Goal: Transaction & Acquisition: Book appointment/travel/reservation

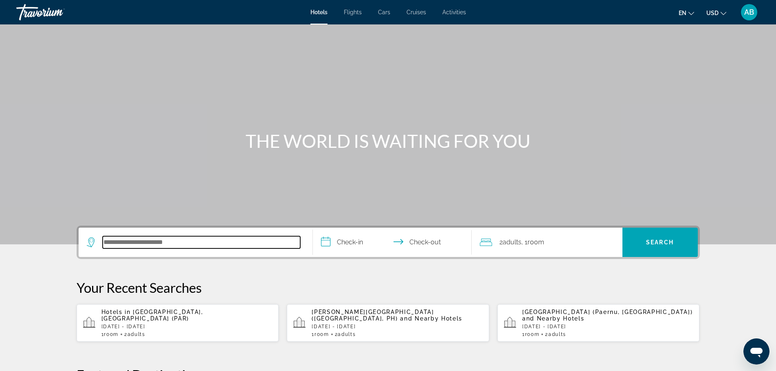
click at [216, 242] on input "Search hotel destination" at bounding box center [201, 242] width 197 height 12
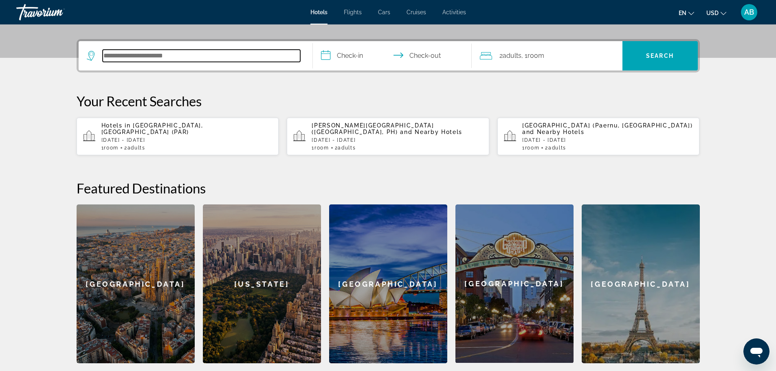
scroll to position [199, 0]
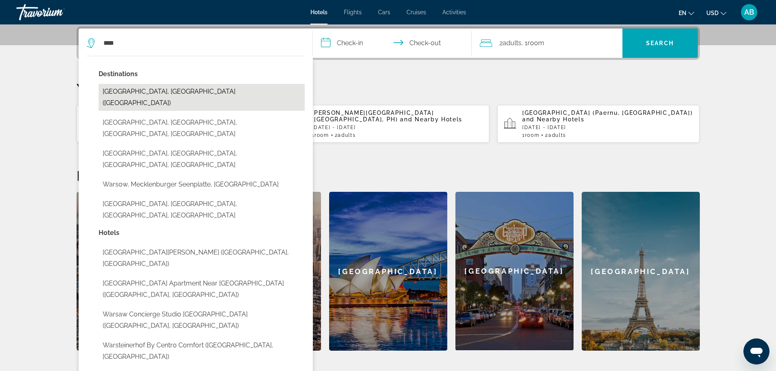
click at [197, 90] on button "[GEOGRAPHIC_DATA], [GEOGRAPHIC_DATA] ([GEOGRAPHIC_DATA])" at bounding box center [202, 97] width 206 height 27
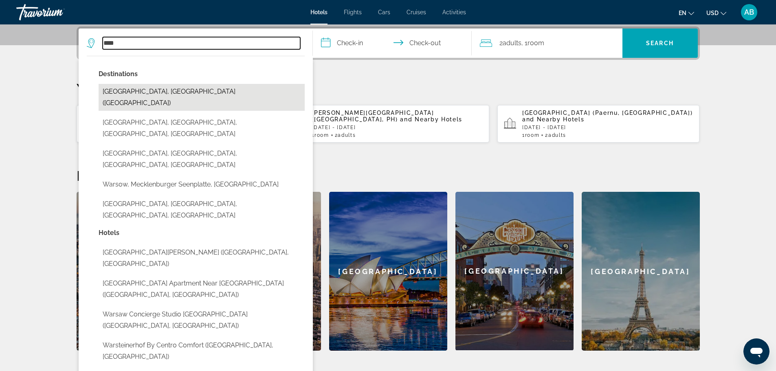
type input "**********"
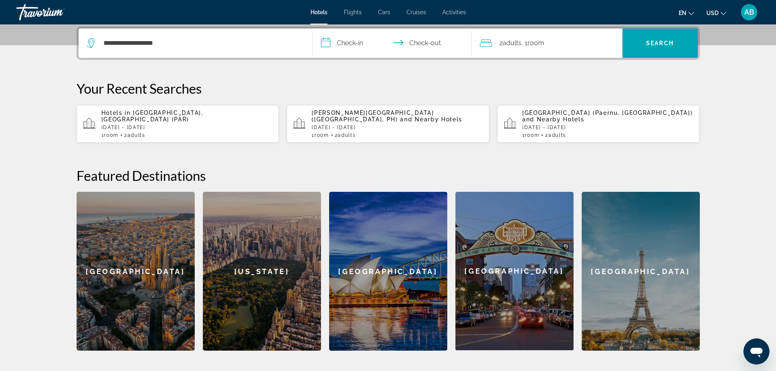
click at [361, 46] on input "**********" at bounding box center [394, 45] width 162 height 32
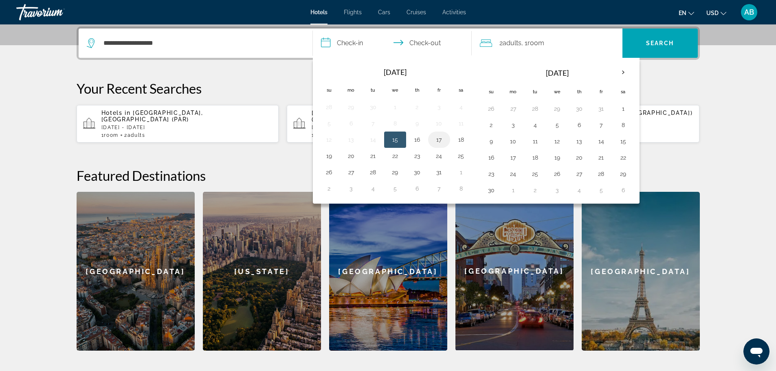
click at [440, 142] on button "17" at bounding box center [438, 139] width 13 height 11
click at [351, 156] on button "20" at bounding box center [350, 155] width 13 height 11
type input "**********"
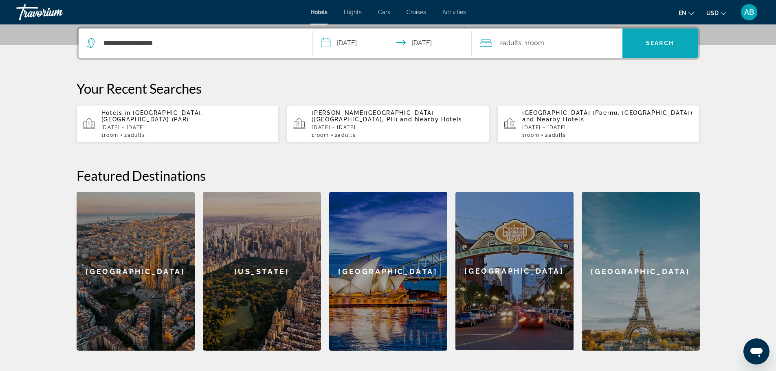
click at [672, 47] on span "Search" at bounding box center [659, 43] width 75 height 20
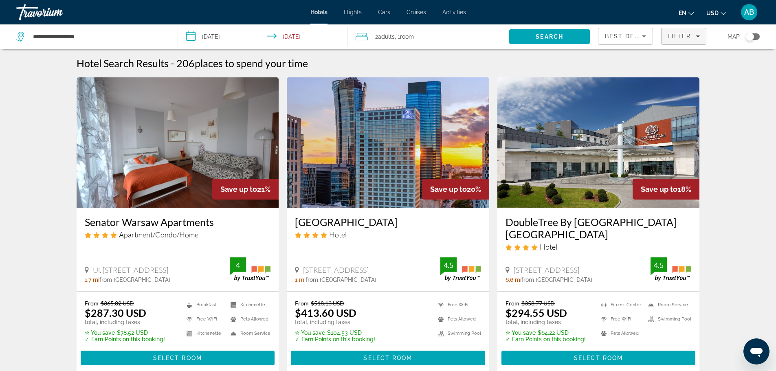
click at [683, 37] on span "Filter" at bounding box center [678, 36] width 23 height 7
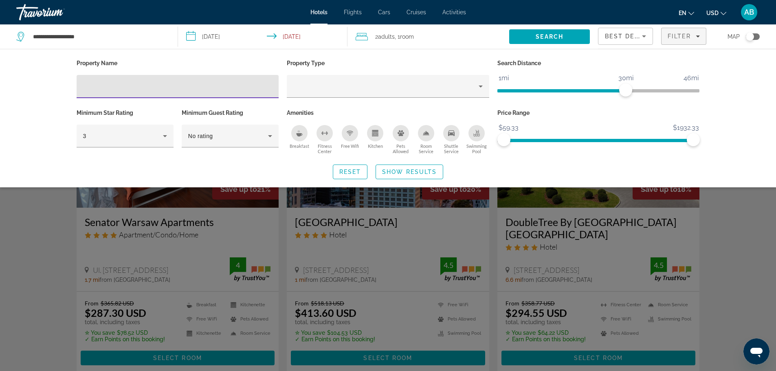
click at [130, 87] on input "Hotel Filters" at bounding box center [177, 87] width 189 height 10
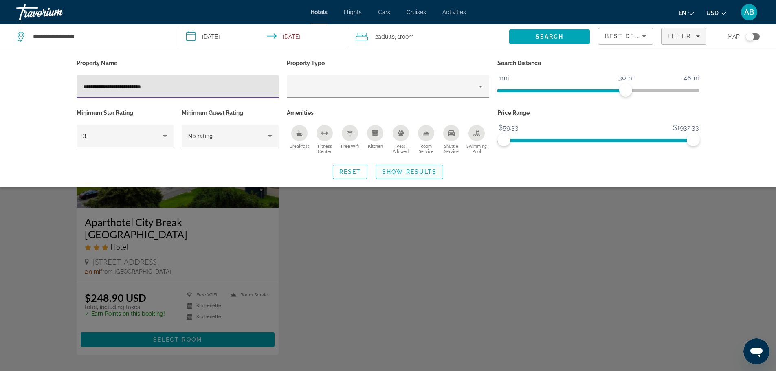
type input "**********"
click at [408, 173] on span "Show Results" at bounding box center [409, 172] width 55 height 7
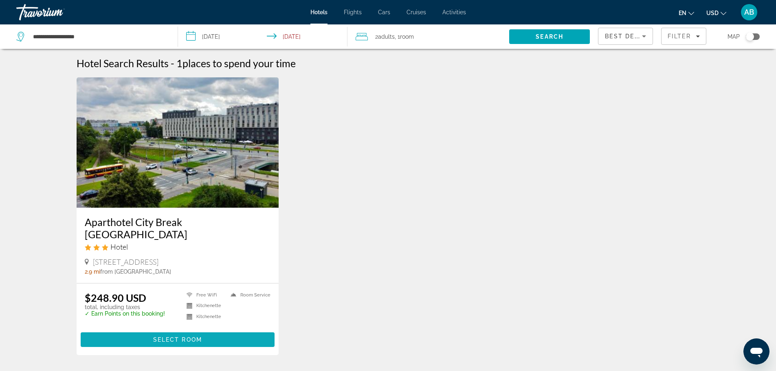
click at [222, 336] on span "Main content" at bounding box center [178, 340] width 194 height 20
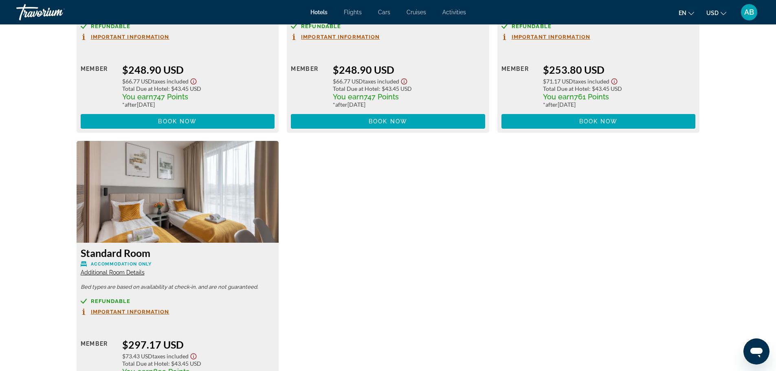
scroll to position [1059, 0]
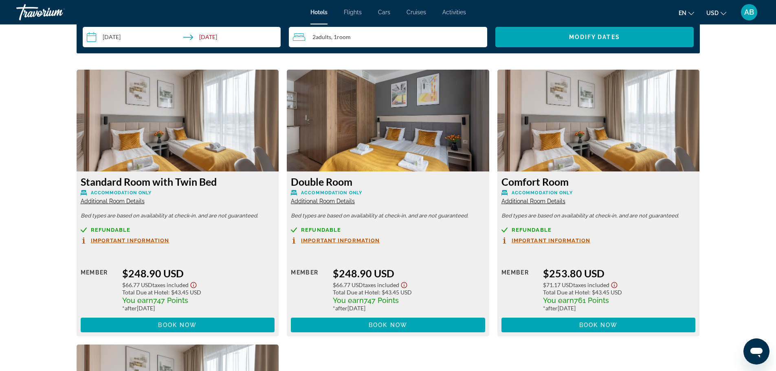
drag, startPoint x: 334, startPoint y: 274, endPoint x: 419, endPoint y: 270, distance: 84.8
click at [419, 270] on div "$248.90 USD" at bounding box center [409, 273] width 152 height 12
click at [430, 267] on div "$248.90 USD" at bounding box center [409, 273] width 152 height 12
drag, startPoint x: 502, startPoint y: 182, endPoint x: 587, endPoint y: 176, distance: 85.3
click at [587, 176] on h3 "Comfort Room" at bounding box center [598, 182] width 194 height 12
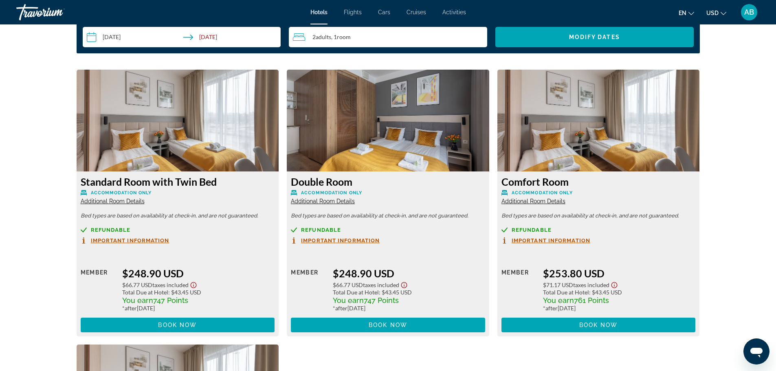
click at [579, 186] on h3 "Comfort Room" at bounding box center [598, 182] width 194 height 12
drag, startPoint x: 500, startPoint y: 215, endPoint x: 682, endPoint y: 210, distance: 182.1
click at [682, 210] on div "Comfort Room Accommodation Only Additional Room Details Bed types are based on …" at bounding box center [598, 253] width 202 height 165
click at [682, 214] on p "Bed types are based on availability at check-in, and are not guaranteed." at bounding box center [598, 216] width 194 height 6
drag, startPoint x: 296, startPoint y: 217, endPoint x: 380, endPoint y: 215, distance: 83.5
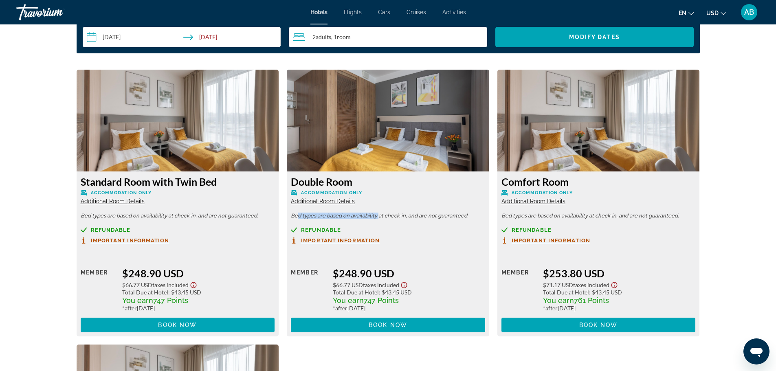
click at [380, 215] on p "Bed types are based on availability at check-in, and are not guaranteed." at bounding box center [388, 216] width 194 height 6
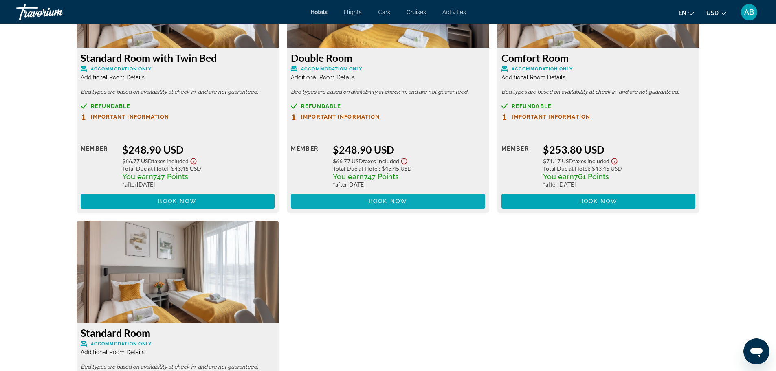
scroll to position [1181, 0]
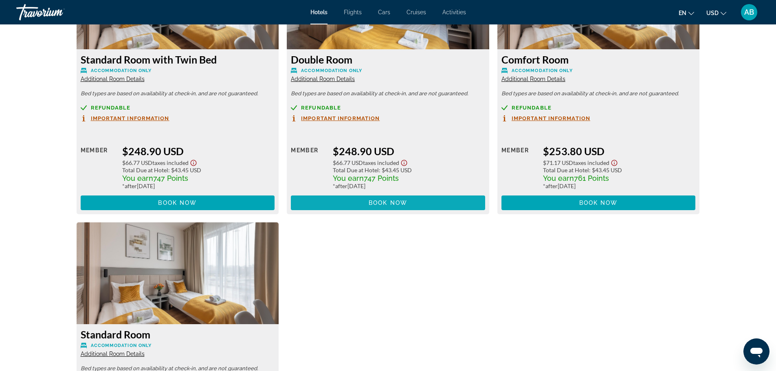
click at [409, 198] on span "Main content" at bounding box center [388, 203] width 194 height 20
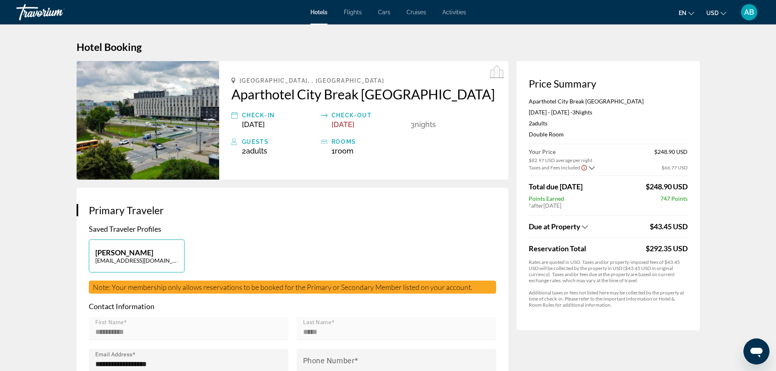
drag, startPoint x: 540, startPoint y: 166, endPoint x: 569, endPoint y: 163, distance: 29.9
click at [569, 163] on button "Taxes and Fees Included" at bounding box center [562, 167] width 66 height 8
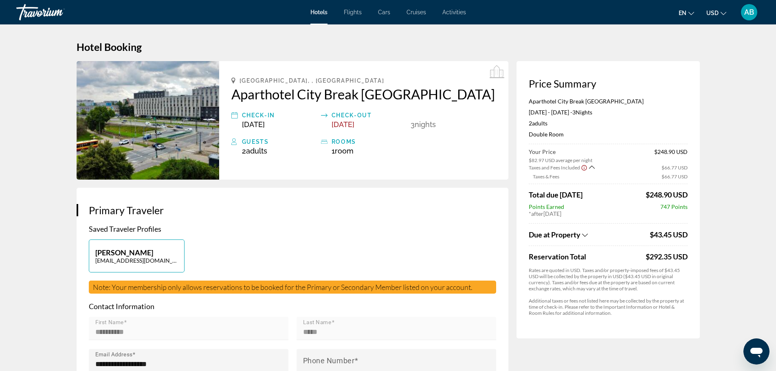
click at [569, 163] on button "Taxes and Fees Included" at bounding box center [562, 167] width 66 height 8
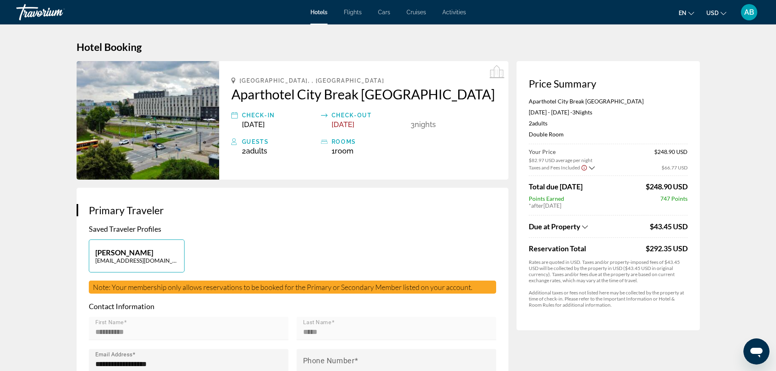
drag, startPoint x: 556, startPoint y: 167, endPoint x: 578, endPoint y: 167, distance: 22.0
click at [578, 167] on span "Taxes and Fees Included" at bounding box center [554, 168] width 51 height 6
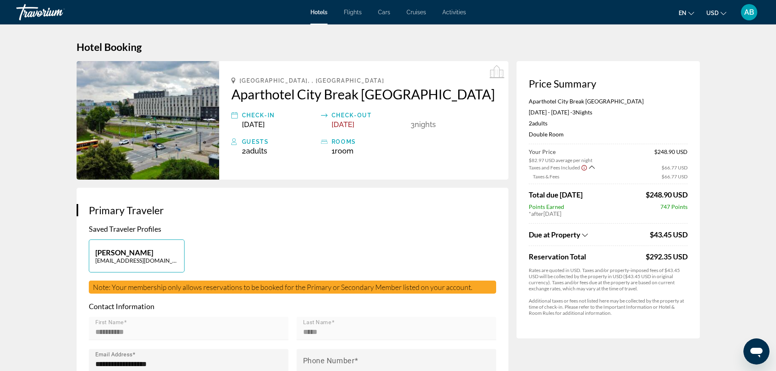
click at [577, 168] on span "Taxes and Fees Included" at bounding box center [554, 168] width 51 height 6
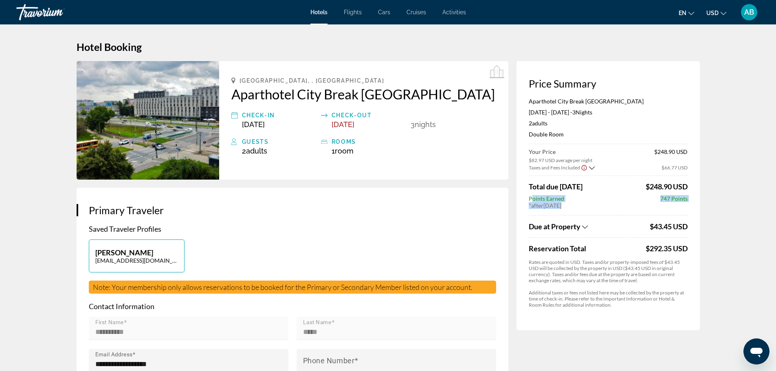
drag, startPoint x: 545, startPoint y: 201, endPoint x: 590, endPoint y: 210, distance: 45.6
click at [590, 210] on div "Price Summary Aparthotel City Break Wolska [DATE] - [DATE] - 3 Night Nights 2 A…" at bounding box center [607, 195] width 183 height 269
click at [590, 210] on div "Your Price $82.97 USD average per night $248.90 USD Taxes and Fees Included $66…" at bounding box center [608, 228] width 159 height 160
drag, startPoint x: 643, startPoint y: 186, endPoint x: 694, endPoint y: 198, distance: 52.0
click at [694, 198] on div "Price Summary Aparthotel City Break Wolska [DATE] - [DATE] - 3 Night Nights 2 A…" at bounding box center [607, 195] width 183 height 269
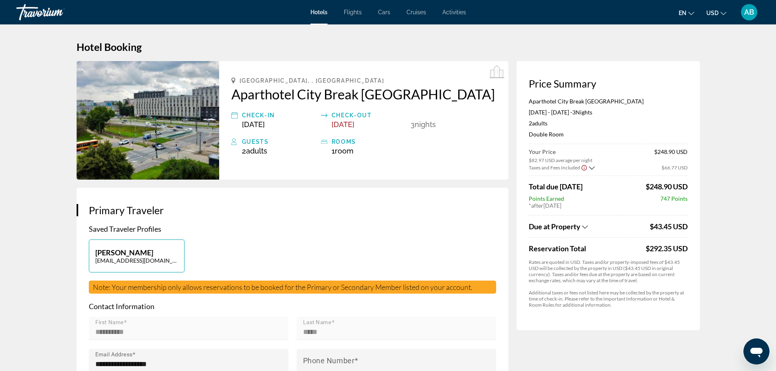
click at [694, 198] on div "Price Summary Aparthotel City Break Wolska [DATE] - [DATE] - 3 Night Nights 2 A…" at bounding box center [607, 195] width 183 height 269
drag, startPoint x: 649, startPoint y: 154, endPoint x: 687, endPoint y: 154, distance: 37.1
click at [687, 154] on div "Your Price $82.97 USD average per night $248.90 USD" at bounding box center [608, 155] width 159 height 15
click at [687, 154] on span "$248.90 USD" at bounding box center [670, 155] width 33 height 15
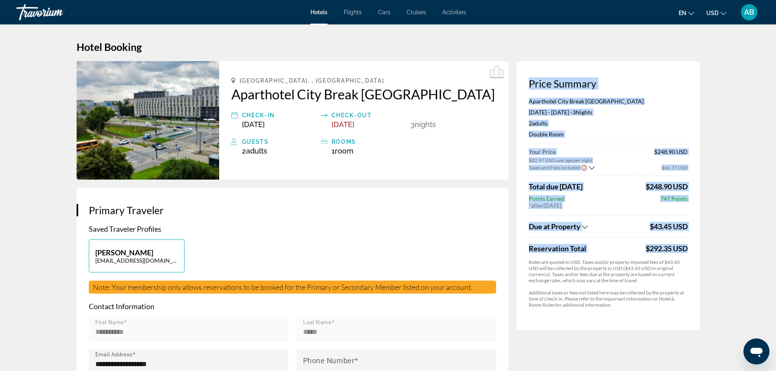
drag, startPoint x: 527, startPoint y: 83, endPoint x: 683, endPoint y: 250, distance: 228.7
click at [683, 250] on div "Price Summary Aparthotel City Break Wolska [DATE] - [DATE] - 3 Night Nights 2 A…" at bounding box center [607, 195] width 183 height 269
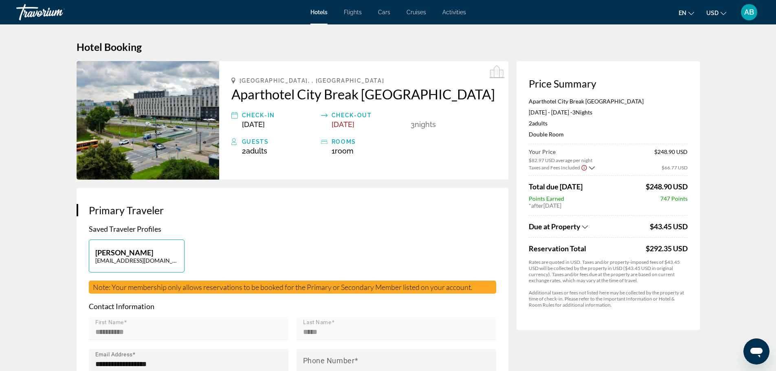
click at [685, 250] on div "$292.35 USD" at bounding box center [666, 248] width 42 height 9
drag, startPoint x: 83, startPoint y: 231, endPoint x: 178, endPoint y: 226, distance: 95.4
click at [178, 226] on div "**********" at bounding box center [293, 340] width 432 height 305
click at [178, 226] on p "Saved Traveler Profiles" at bounding box center [292, 228] width 407 height 9
click at [135, 254] on p "[PERSON_NAME]" at bounding box center [136, 252] width 83 height 9
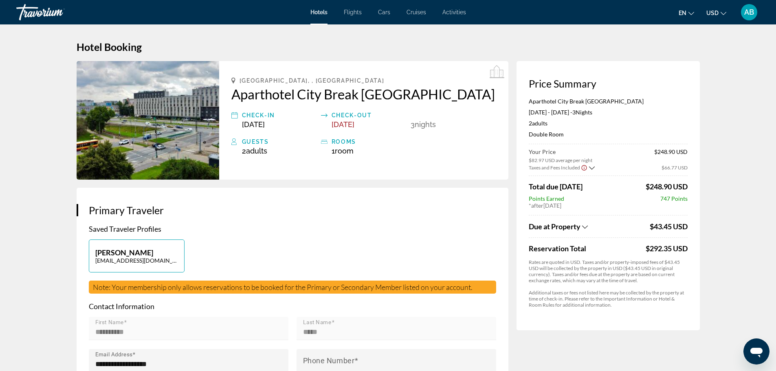
type input "**********"
type input "*****"
type input "**********"
type input "****"
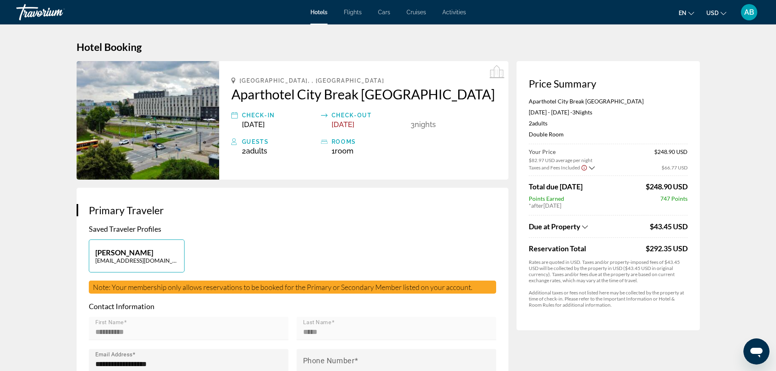
type input "******"
click at [210, 252] on div "[PERSON_NAME] [EMAIL_ADDRESS][DOMAIN_NAME]" at bounding box center [292, 259] width 415 height 41
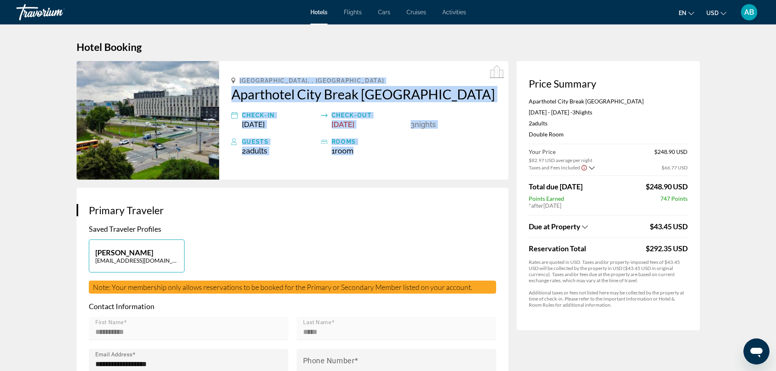
drag, startPoint x: 226, startPoint y: 79, endPoint x: 390, endPoint y: 168, distance: 186.4
click at [390, 168] on div "[GEOGRAPHIC_DATA], , [GEOGRAPHIC_DATA] [GEOGRAPHIC_DATA] Break [GEOGRAPHIC_DATA…" at bounding box center [363, 120] width 289 height 118
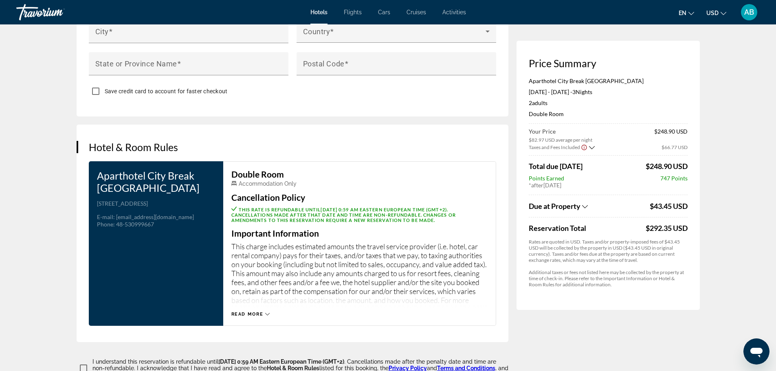
scroll to position [1018, 0]
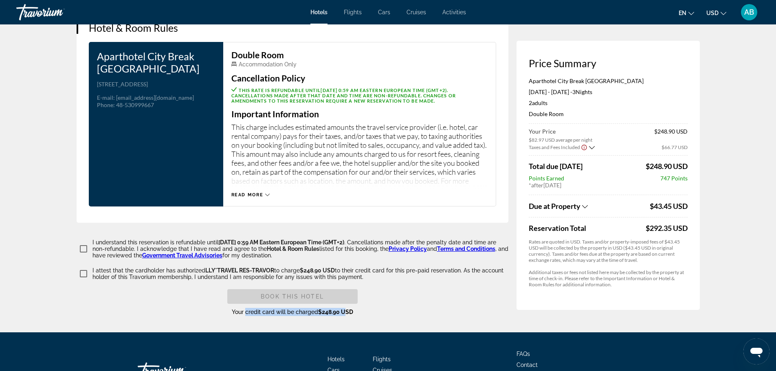
drag, startPoint x: 246, startPoint y: 307, endPoint x: 344, endPoint y: 307, distance: 98.5
click at [344, 309] on span "Your credit card will be charged $248.90 USD" at bounding box center [292, 312] width 121 height 7
click at [344, 309] on span "$248.90 USD" at bounding box center [335, 312] width 35 height 7
click at [586, 208] on icon "Show Taxes and Fees breakdown" at bounding box center [585, 206] width 6 height 7
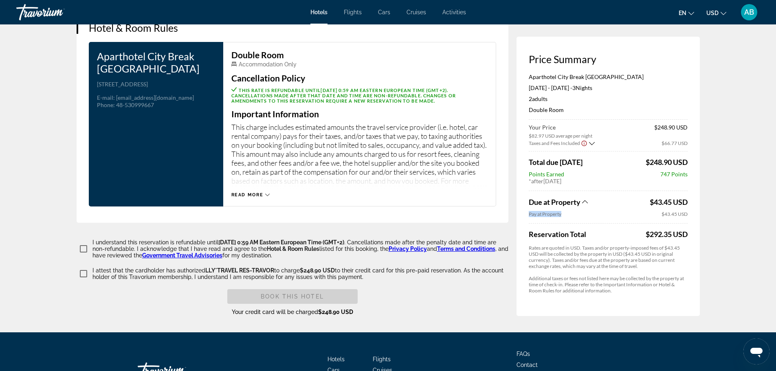
drag, startPoint x: 529, startPoint y: 209, endPoint x: 567, endPoint y: 212, distance: 37.9
click at [567, 212] on span "Pay at Property" at bounding box center [594, 214] width 131 height 6
drag, startPoint x: 529, startPoint y: 211, endPoint x: 573, endPoint y: 213, distance: 44.4
click at [573, 213] on span "Pay at Property" at bounding box center [594, 214] width 131 height 6
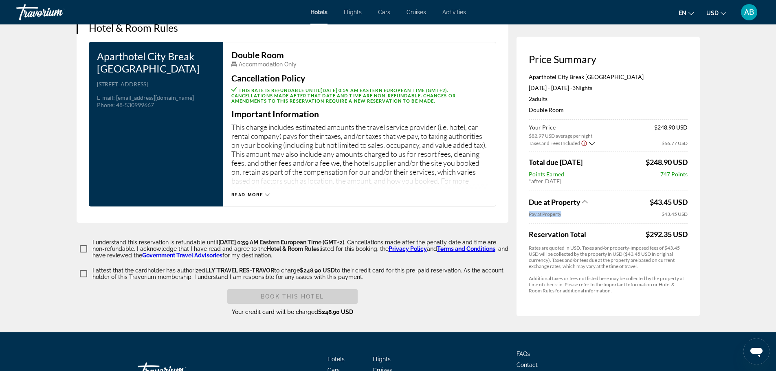
click at [573, 213] on span "Pay at Property" at bounding box center [594, 214] width 131 height 6
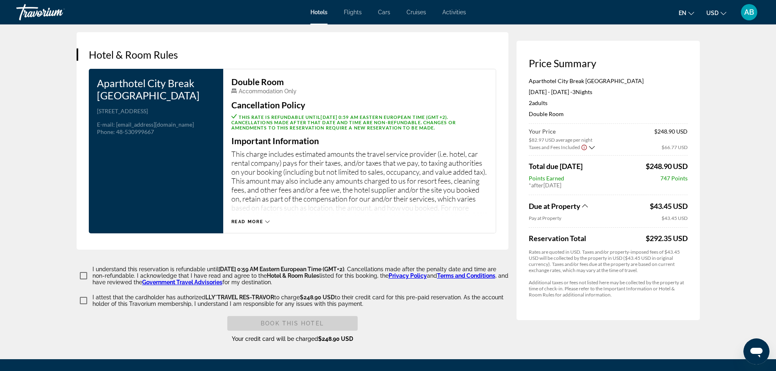
scroll to position [977, 0]
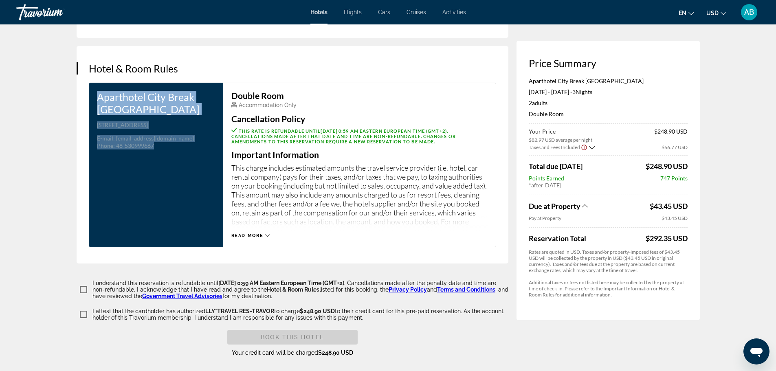
drag, startPoint x: 98, startPoint y: 90, endPoint x: 204, endPoint y: 149, distance: 121.6
click at [204, 149] on div "Aparthotel City Break Wolska Address [STREET_ADDRESS] E-mail : [EMAIL_ADDRESS][…" at bounding box center [156, 165] width 134 height 165
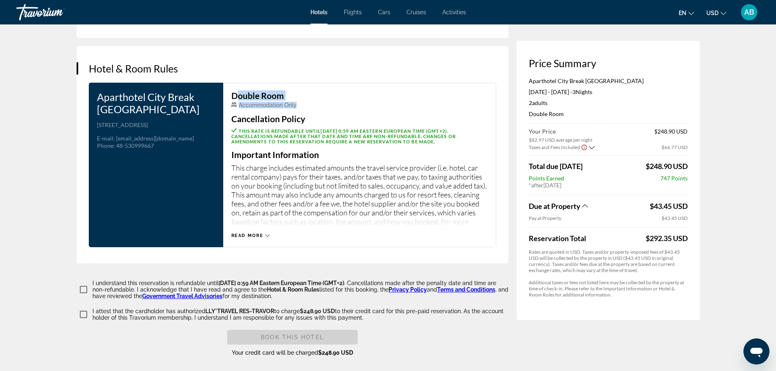
drag, startPoint x: 232, startPoint y: 92, endPoint x: 314, endPoint y: 99, distance: 82.9
click at [314, 99] on div "Double Room Accommodation Only" at bounding box center [359, 99] width 256 height 17
click at [314, 102] on div "Accommodation Only" at bounding box center [359, 105] width 256 height 7
drag, startPoint x: 594, startPoint y: 94, endPoint x: 631, endPoint y: 92, distance: 36.7
click at [631, 92] on p "[DATE] - [DATE] - 3 Night Nights" at bounding box center [608, 91] width 159 height 7
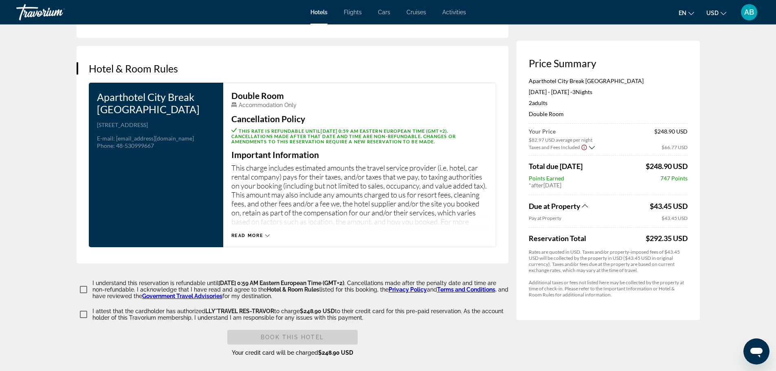
click at [631, 92] on p "[DATE] - [DATE] - 3 Night Nights" at bounding box center [608, 91] width 159 height 7
drag, startPoint x: 528, startPoint y: 62, endPoint x: 690, endPoint y: 237, distance: 238.9
click at [690, 237] on div "Price Summary Aparthotel City Break Wolska [DATE] - [DATE] - 3 Night Nights 2 A…" at bounding box center [607, 180] width 183 height 279
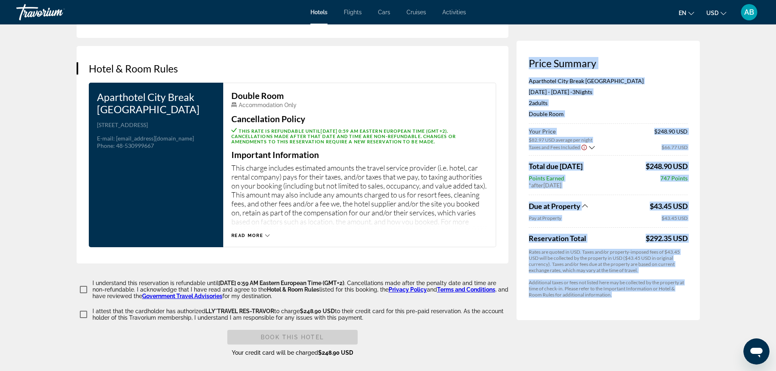
drag, startPoint x: 528, startPoint y: 62, endPoint x: 666, endPoint y: 297, distance: 272.5
click at [666, 297] on app-price-summary-new "Price Summary Aparthotel City Break Wolska [DATE] - [DATE] - 3 Night Nights 2 A…" at bounding box center [608, 177] width 159 height 241
click at [666, 297] on p "Additional taxes or fees not listed here may be collected by the property at ti…" at bounding box center [608, 288] width 159 height 18
drag, startPoint x: 528, startPoint y: 60, endPoint x: 643, endPoint y: 311, distance: 275.3
click at [643, 311] on div "Price Summary Aparthotel City Break Wolska [DATE] - [DATE] - 3 Night Nights 2 A…" at bounding box center [607, 180] width 183 height 279
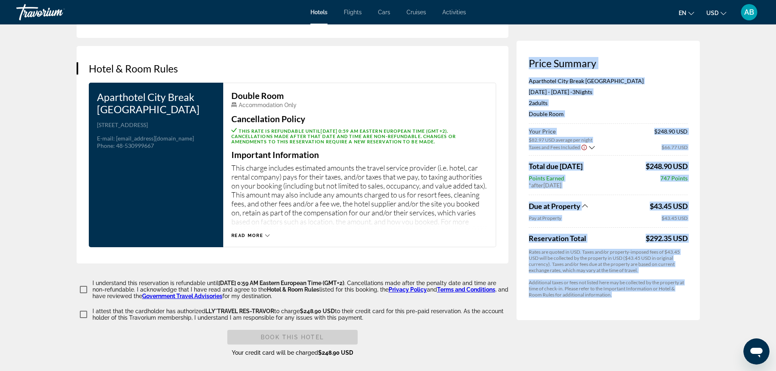
click at [643, 311] on div "Price Summary Aparthotel City Break Wolska [DATE] - [DATE] - 3 Night Nights 2 A…" at bounding box center [607, 180] width 183 height 279
drag, startPoint x: 629, startPoint y: 300, endPoint x: 529, endPoint y: 57, distance: 262.8
click at [529, 57] on div "Price Summary Aparthotel City Break Wolska [DATE] - [DATE] - 3 Night Nights 2 A…" at bounding box center [607, 180] width 183 height 279
click at [531, 57] on h3 "Price Summary" at bounding box center [608, 63] width 159 height 12
drag, startPoint x: 526, startPoint y: 64, endPoint x: 639, endPoint y: 318, distance: 278.5
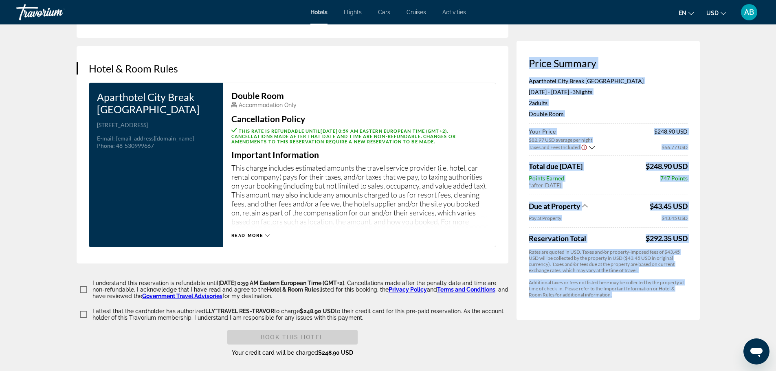
click at [639, 318] on div "Price Summary Aparthotel City Break Wolska [DATE] - [DATE] - 3 Night Nights 2 A…" at bounding box center [607, 180] width 183 height 279
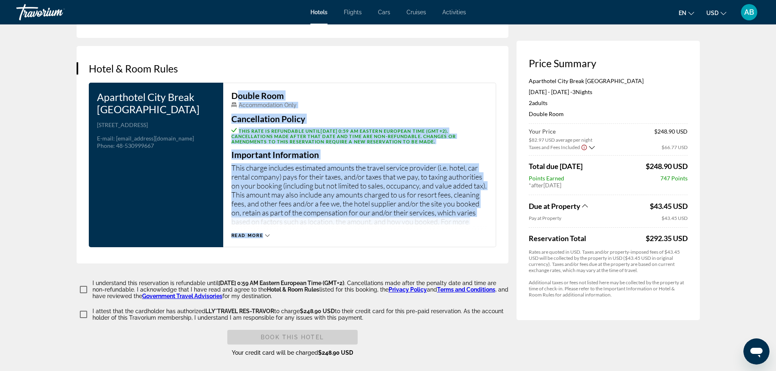
drag, startPoint x: 231, startPoint y: 90, endPoint x: 352, endPoint y: 226, distance: 182.3
click at [352, 226] on div "Double Room Accommodation Only Cancellation Policy This rate is refundable unti…" at bounding box center [359, 164] width 256 height 147
click at [360, 206] on p "This charge includes estimated amounts the travel service provider (i.e. hotel,…" at bounding box center [359, 193] width 256 height 61
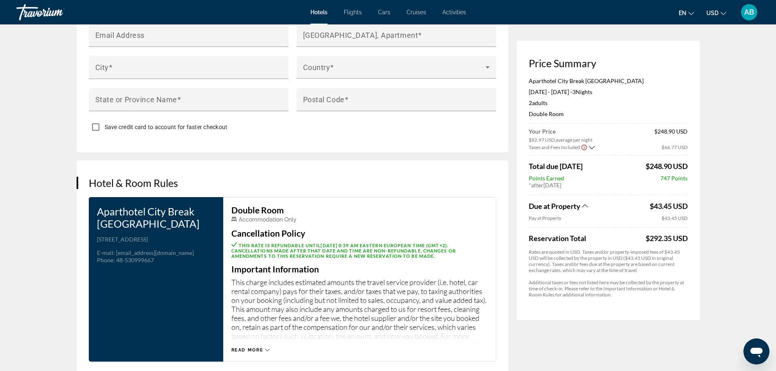
scroll to position [692, 0]
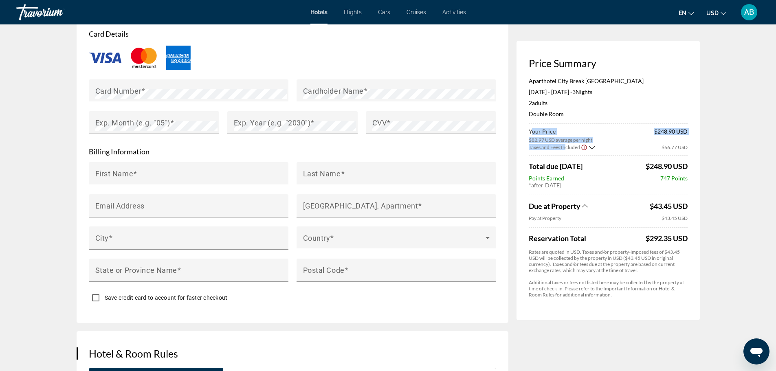
drag, startPoint x: 525, startPoint y: 129, endPoint x: 565, endPoint y: 148, distance: 44.3
click at [565, 148] on div "Price Summary Aparthotel City Break Wolska [DATE] - [DATE] - 3 Night Nights 2 A…" at bounding box center [607, 180] width 183 height 279
click at [565, 148] on span "Taxes and Fees Included" at bounding box center [554, 147] width 51 height 6
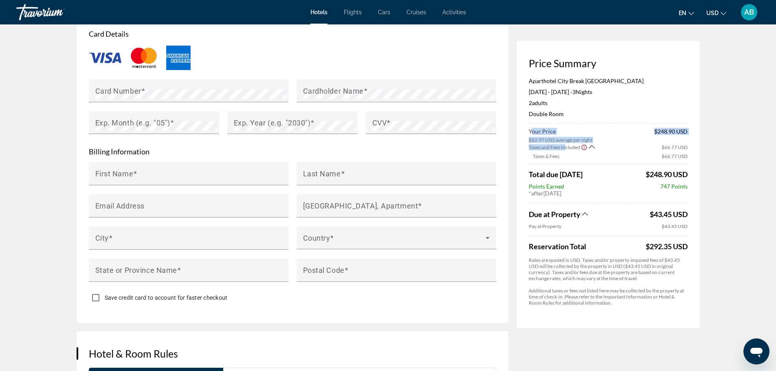
click at [565, 148] on span "Taxes and Fees Included" at bounding box center [554, 147] width 51 height 6
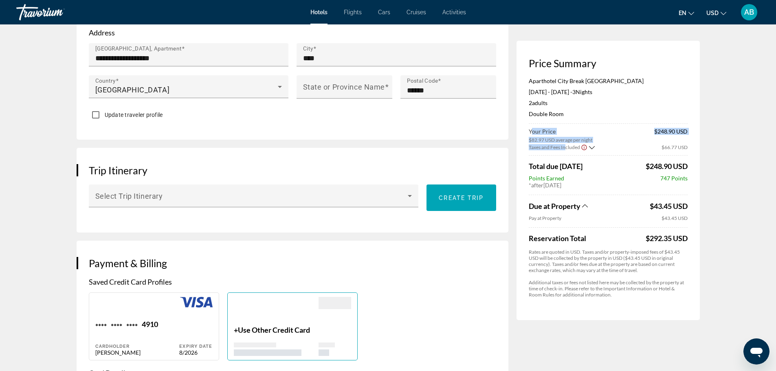
scroll to position [204, 0]
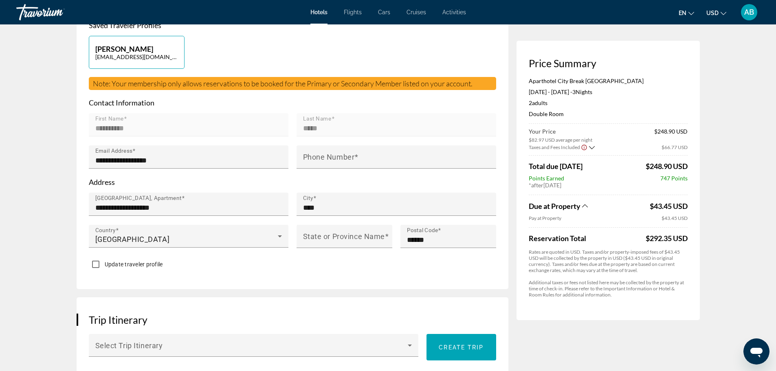
click at [397, 232] on div "Postal Code ******" at bounding box center [448, 241] width 104 height 32
click at [402, 183] on p "Address" at bounding box center [292, 182] width 407 height 9
click at [409, 139] on div "Main content" at bounding box center [396, 140] width 200 height 9
click at [343, 50] on div "[PERSON_NAME] [EMAIL_ADDRESS][DOMAIN_NAME]" at bounding box center [292, 56] width 415 height 41
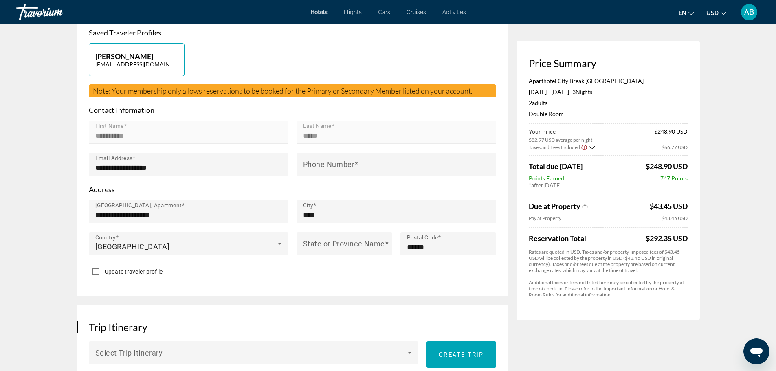
scroll to position [0, 0]
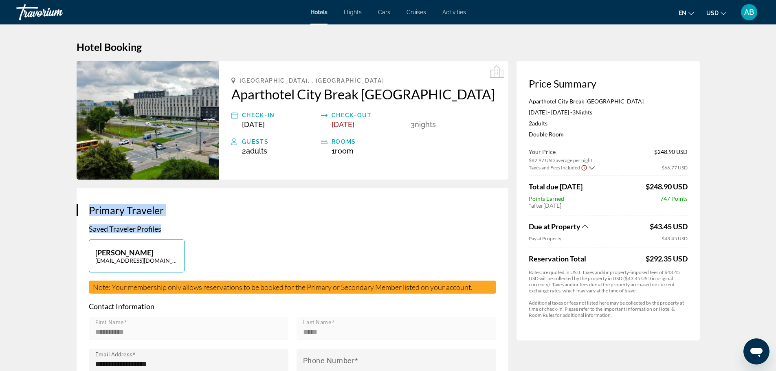
drag, startPoint x: 89, startPoint y: 213, endPoint x: 189, endPoint y: 222, distance: 100.9
click at [189, 222] on div "**********" at bounding box center [293, 340] width 432 height 305
